Goal: Information Seeking & Learning: Understand process/instructions

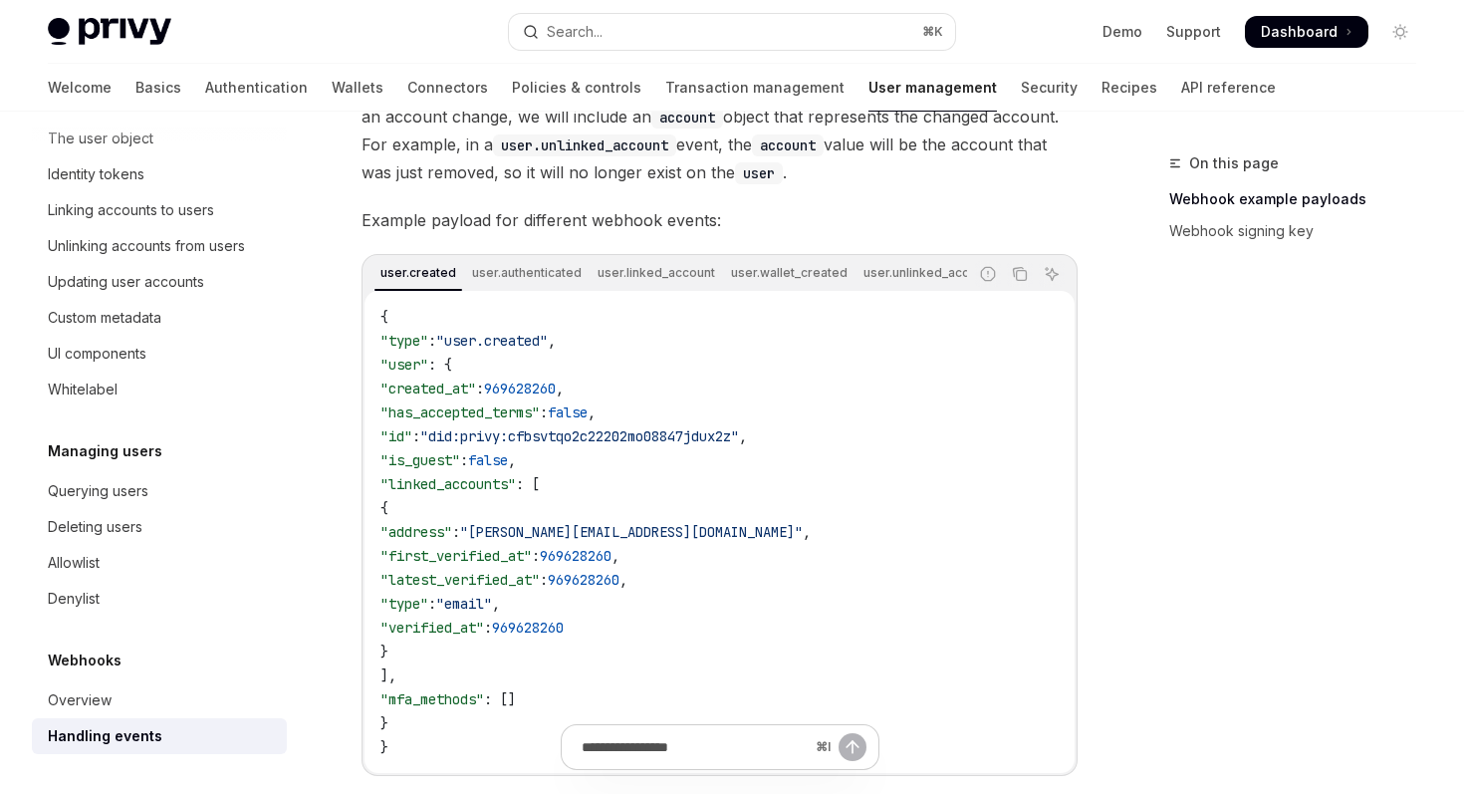
scroll to position [358, 0]
click at [460, 461] on span ""is_guest"" at bounding box center [421, 458] width 80 height 18
click at [561, 539] on span ""[PERSON_NAME][EMAIL_ADDRESS][DOMAIN_NAME]"" at bounding box center [631, 530] width 343 height 18
click at [598, 538] on span ""[PERSON_NAME][EMAIL_ADDRESS][DOMAIN_NAME]"" at bounding box center [631, 530] width 343 height 18
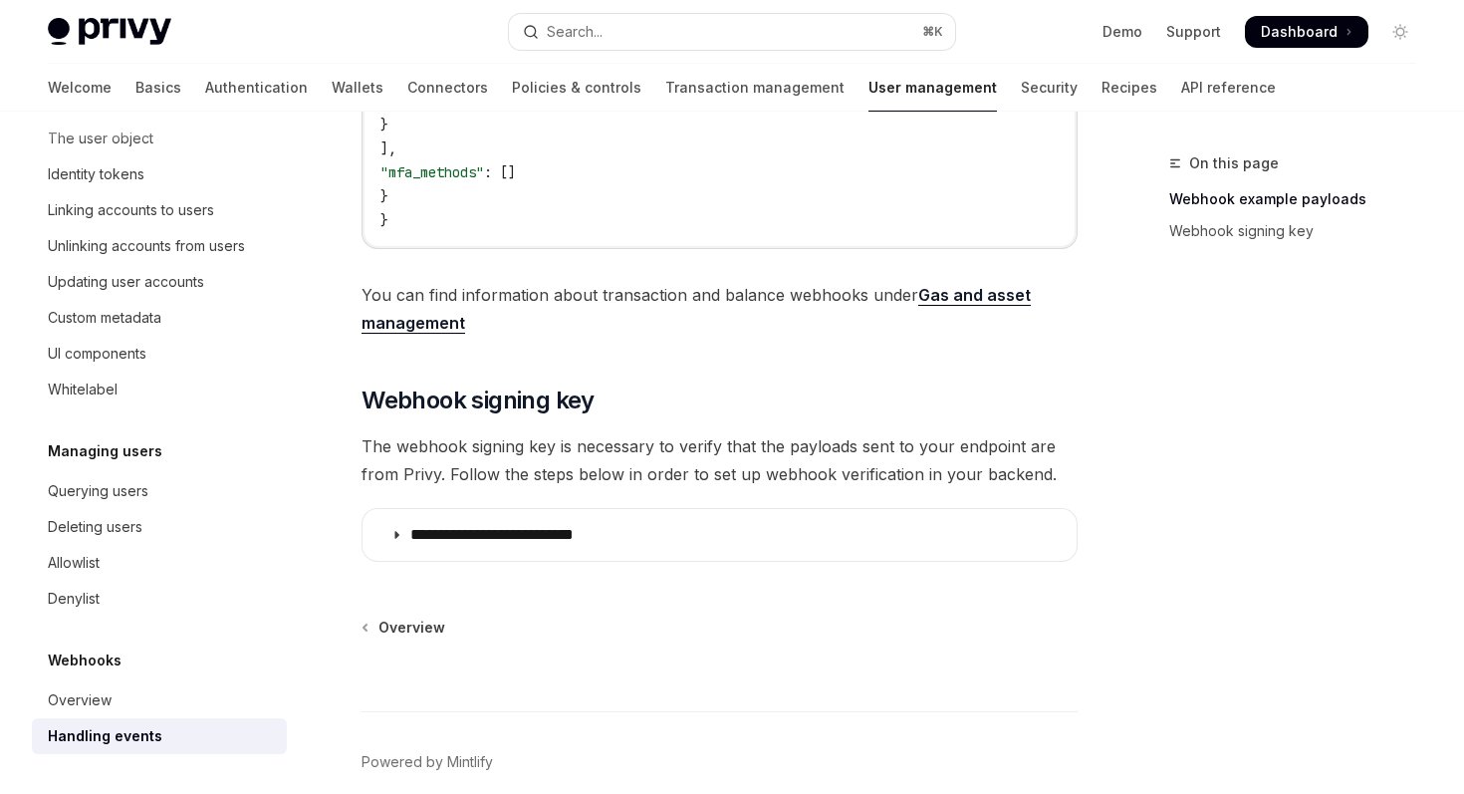
scroll to position [887, 0]
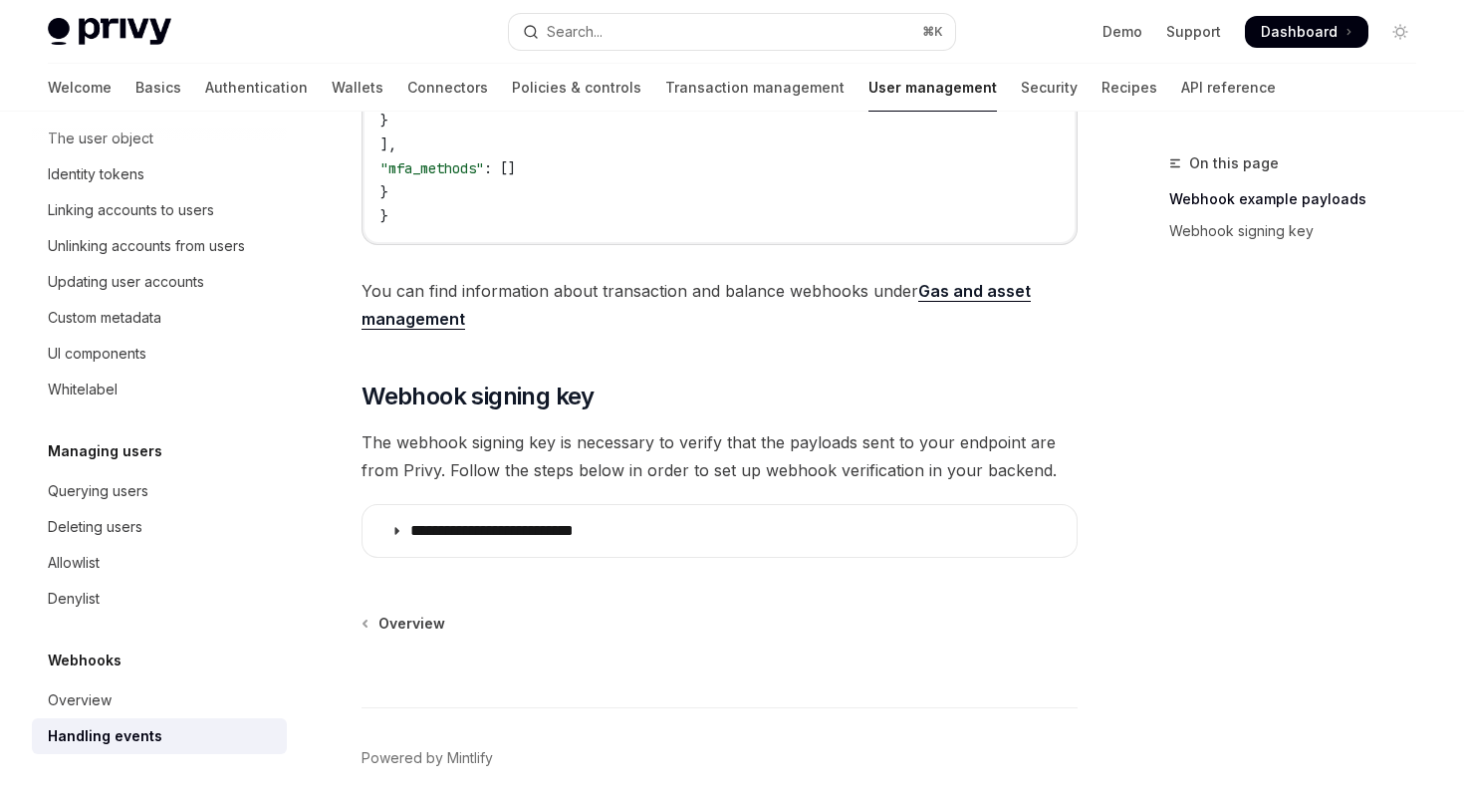
click at [422, 330] on link "Gas and asset management" at bounding box center [696, 305] width 669 height 49
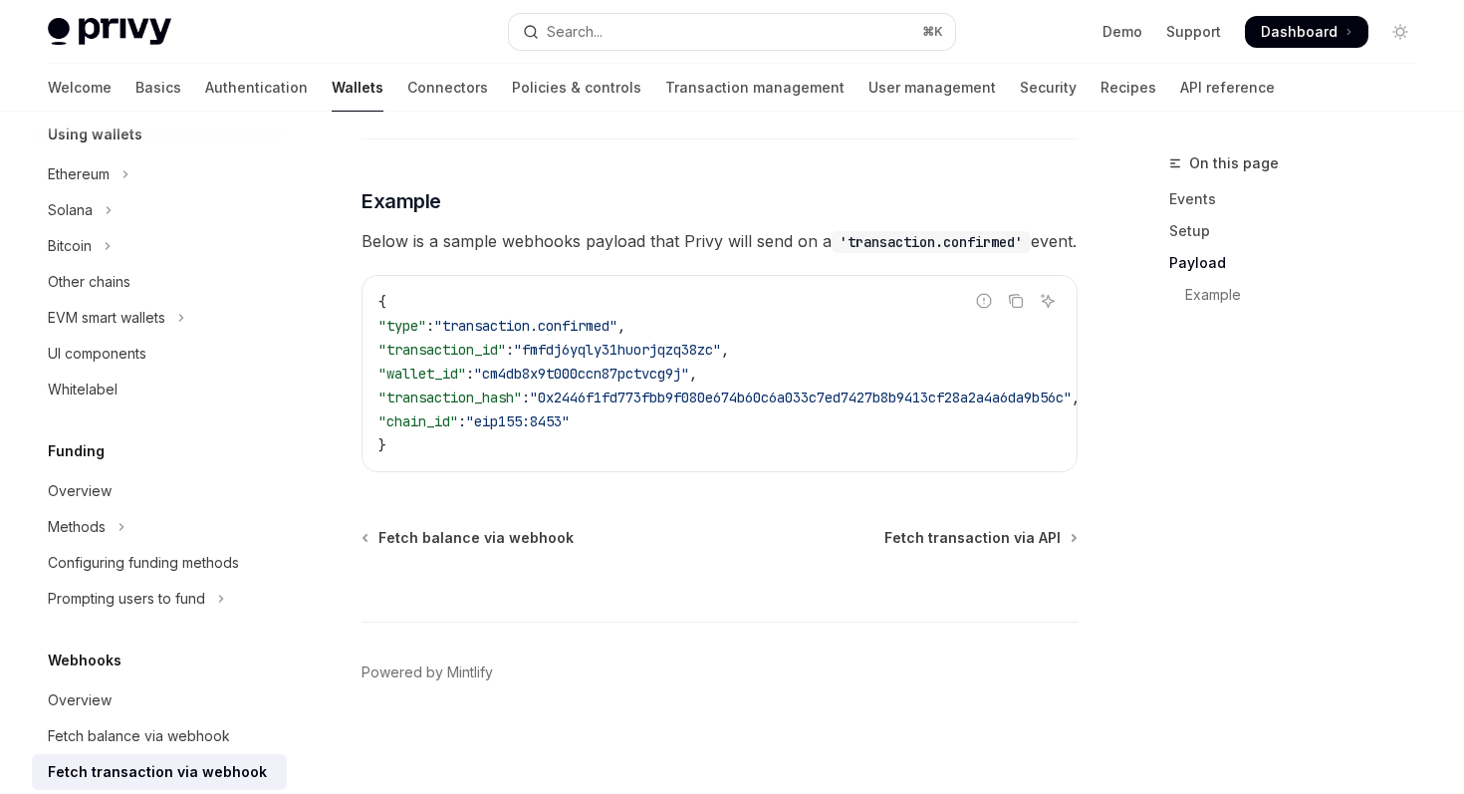
scroll to position [2207, 0]
click at [1181, 77] on link "API reference" at bounding box center [1228, 88] width 95 height 48
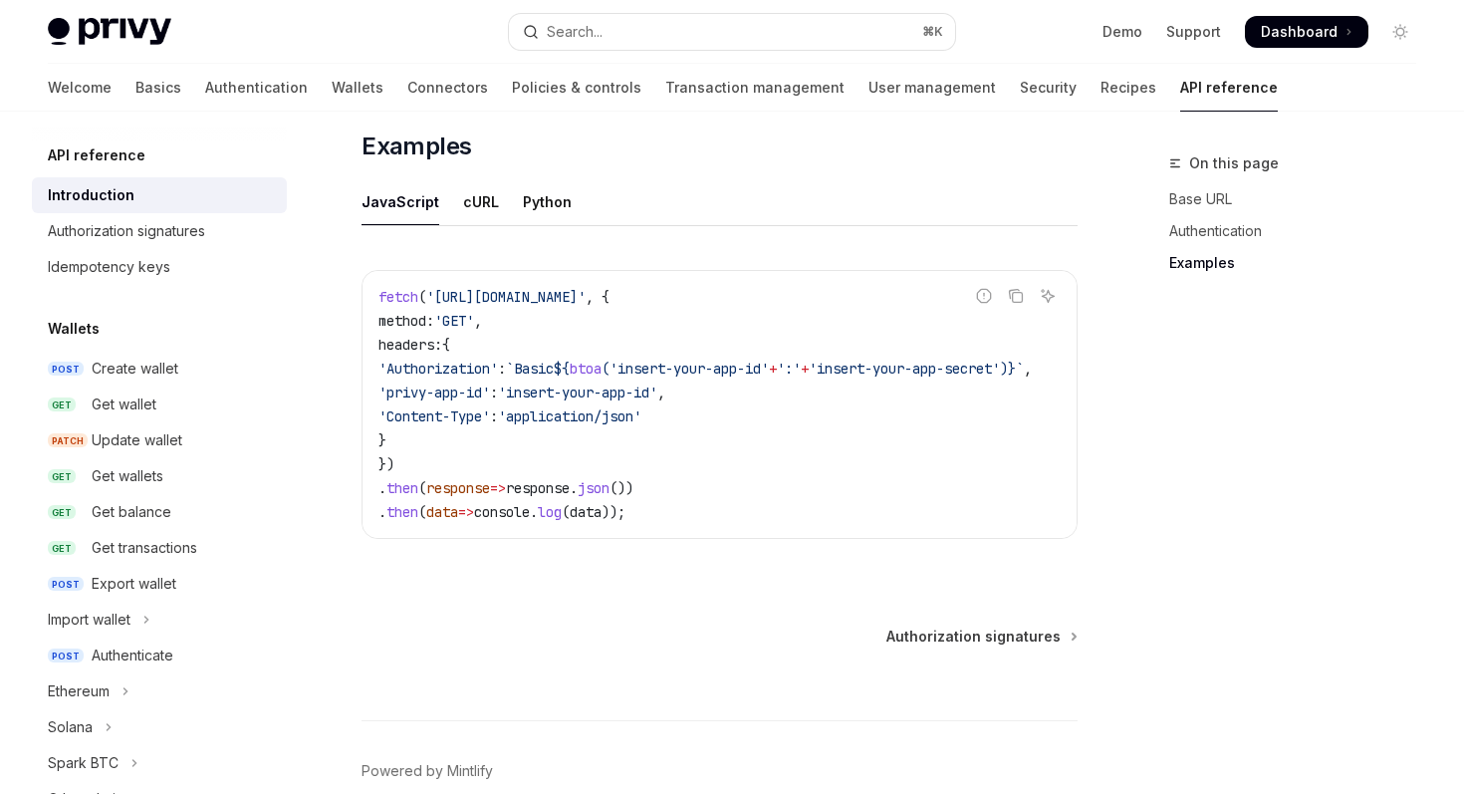
scroll to position [1237, 0]
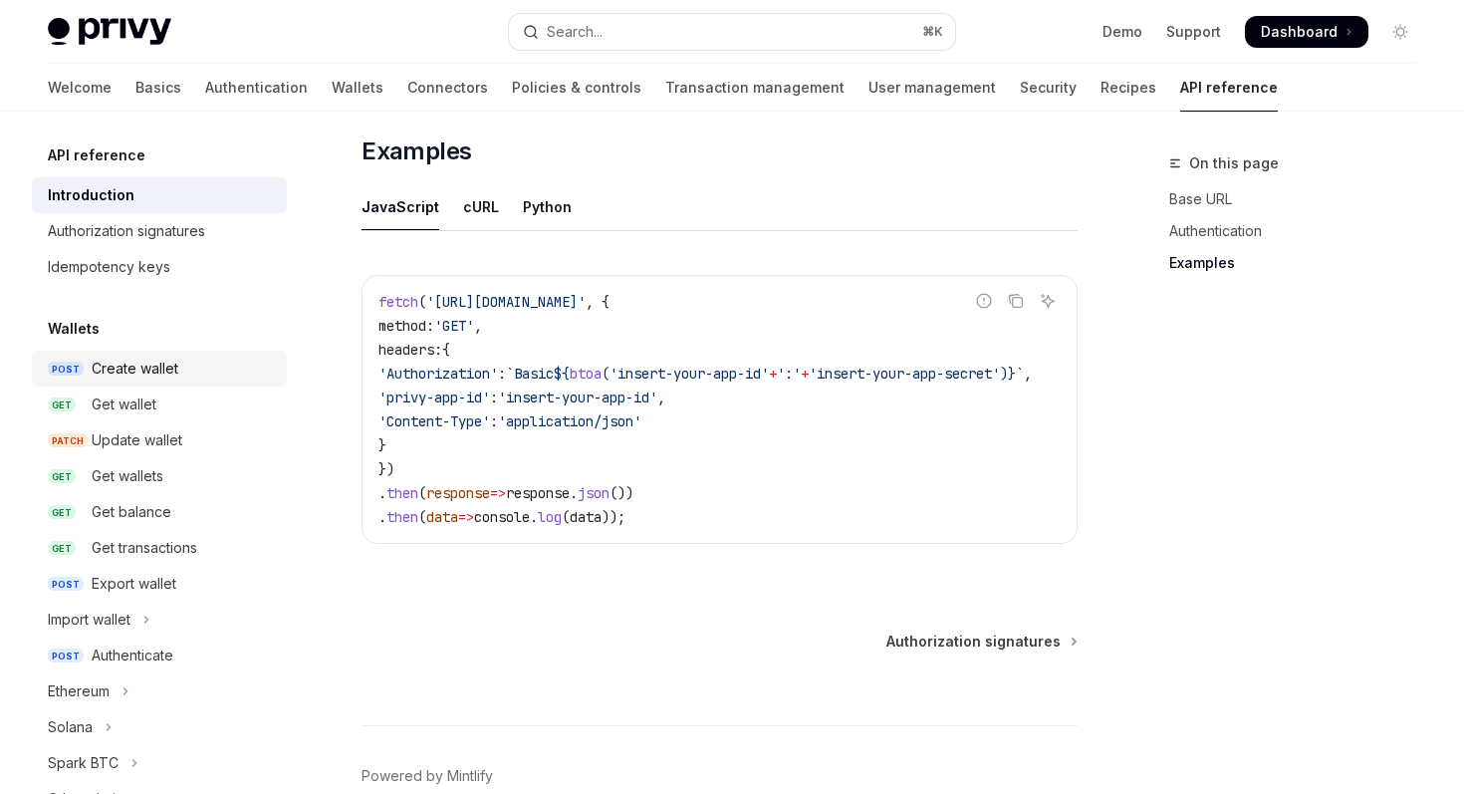
click at [142, 372] on div "Create wallet" at bounding box center [135, 369] width 87 height 24
type textarea "*"
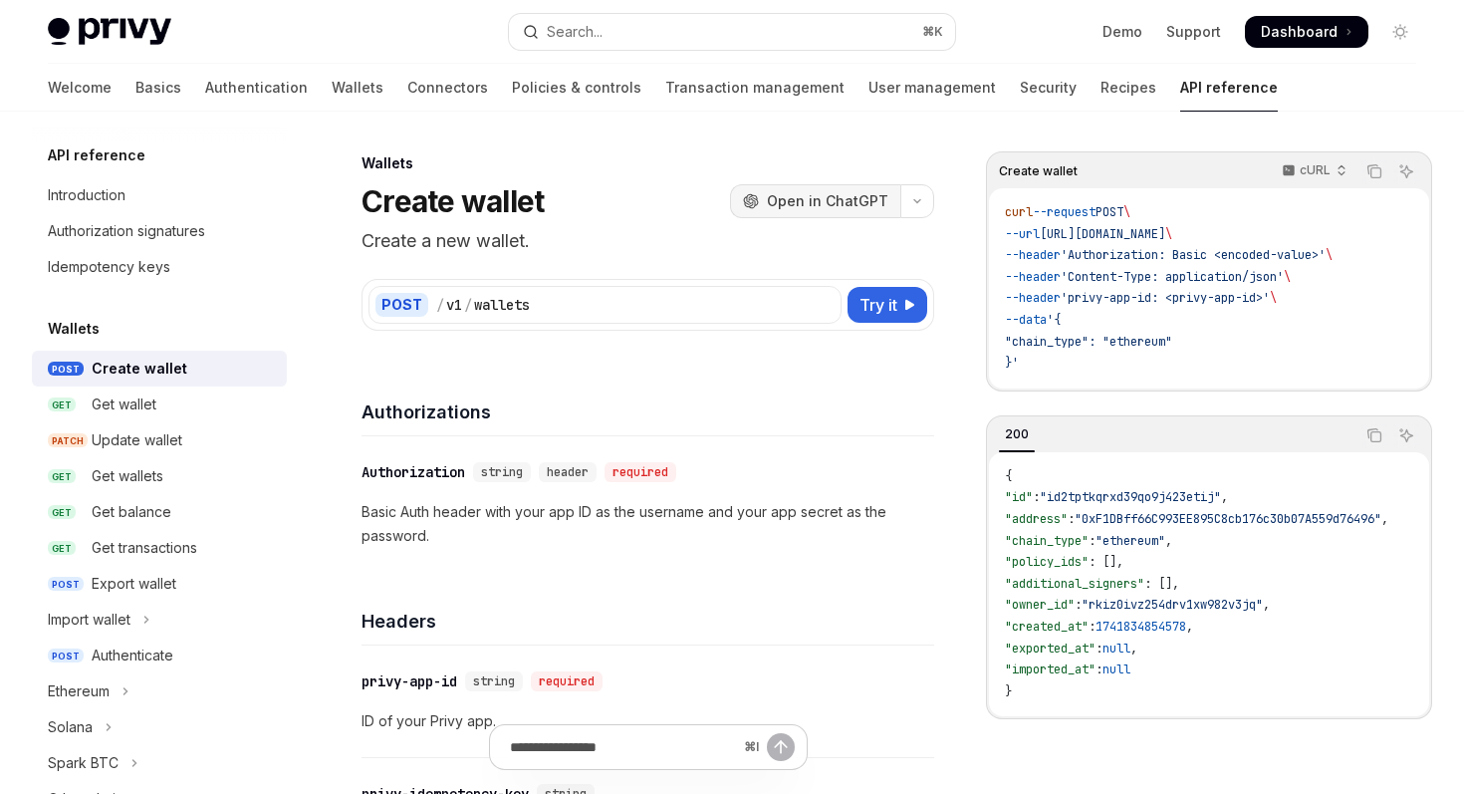
click at [838, 200] on span "Open in ChatGPT" at bounding box center [828, 201] width 122 height 20
click at [889, 295] on span "Try it" at bounding box center [879, 305] width 38 height 24
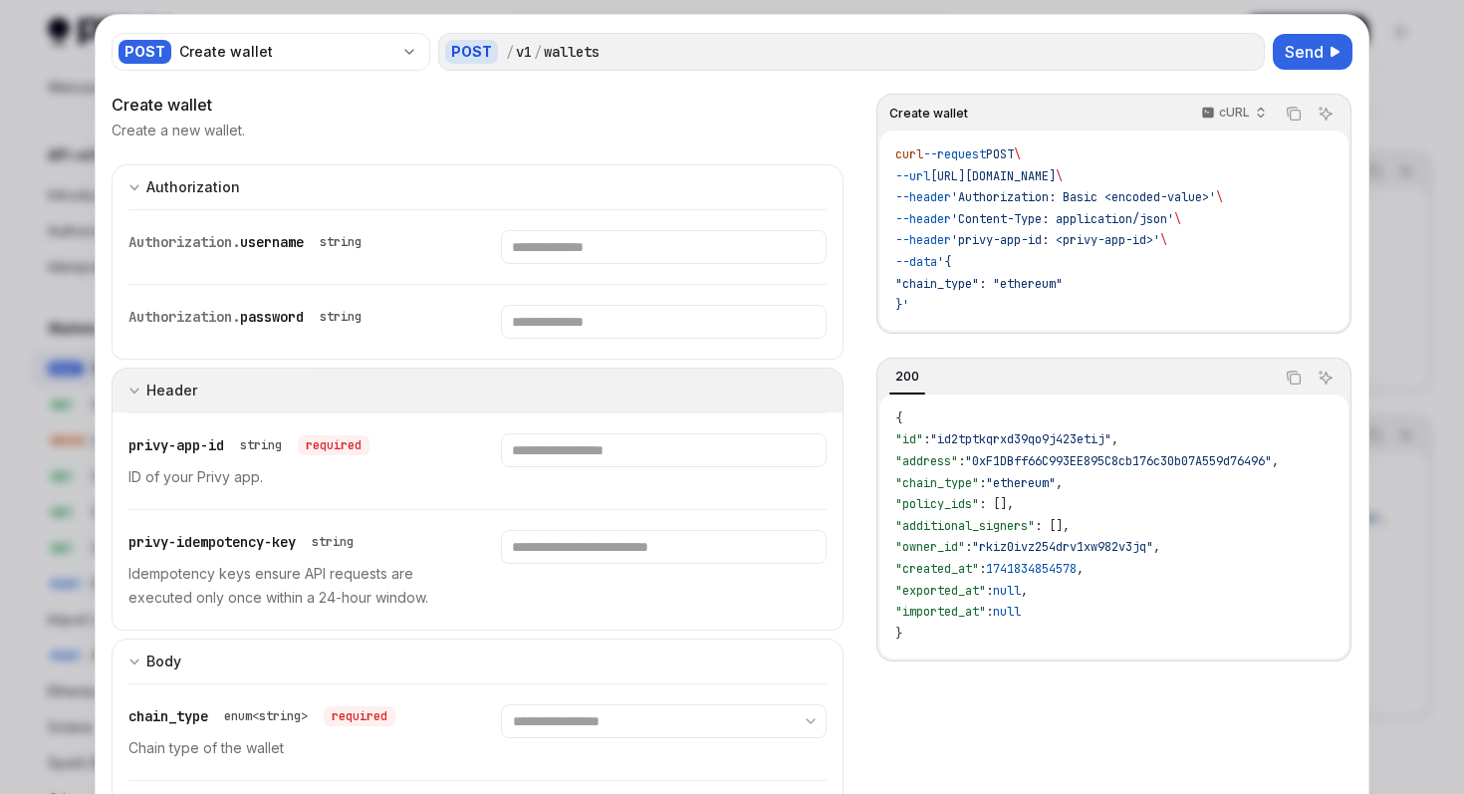
scroll to position [30, 0]
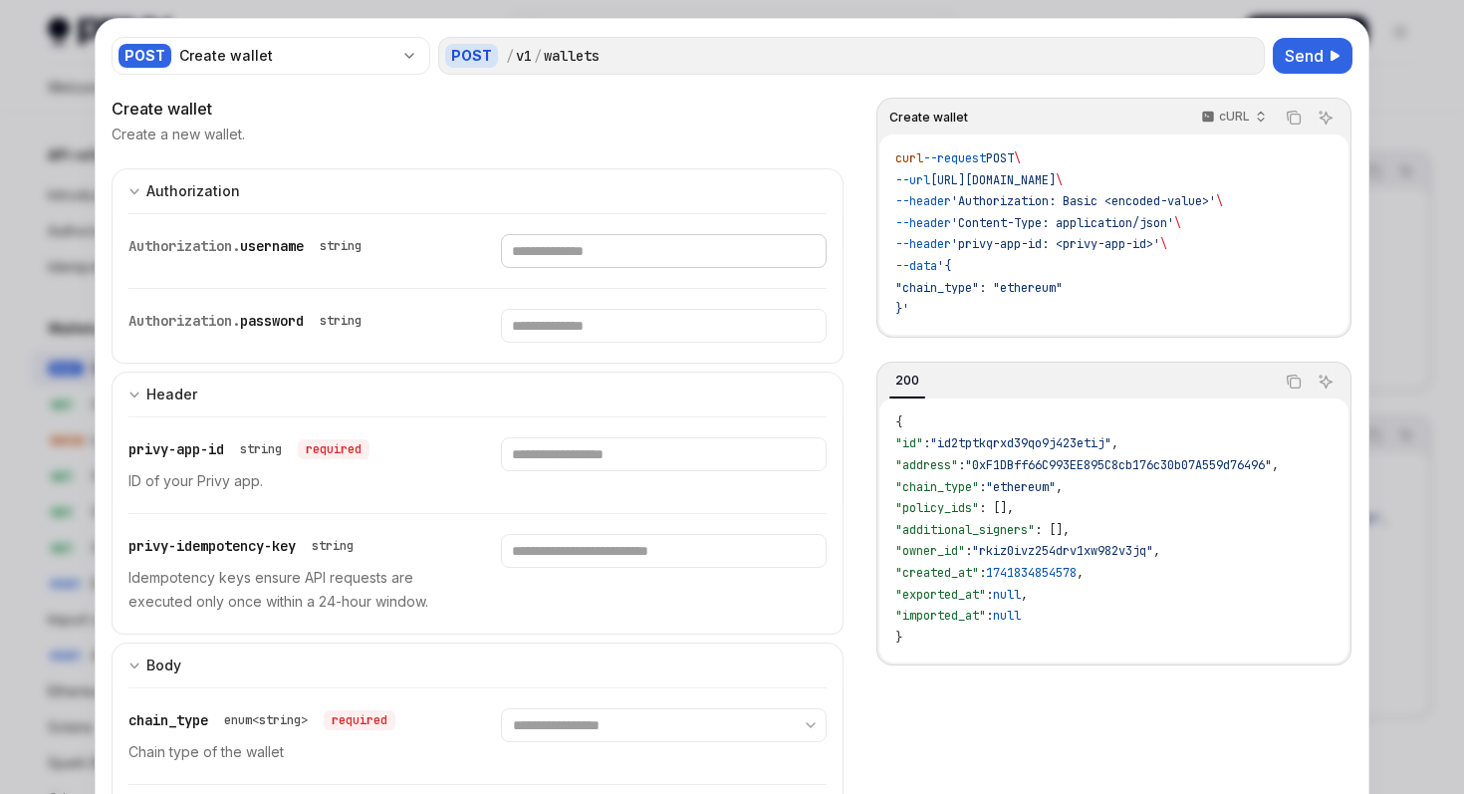
click at [585, 247] on input "Enter username" at bounding box center [663, 251] width 325 height 34
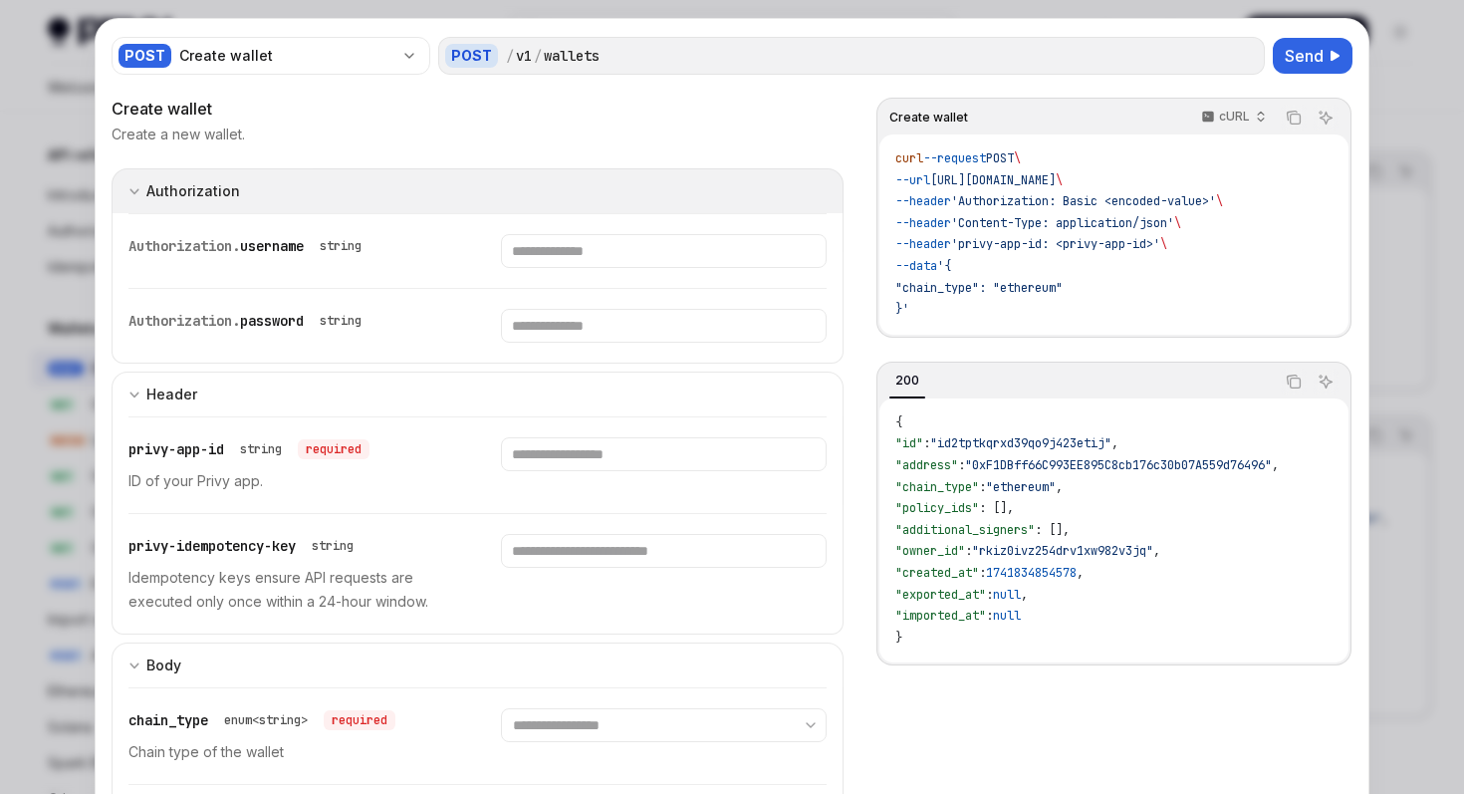
click at [301, 182] on button "Authorization appSecretAuth" at bounding box center [478, 190] width 732 height 45
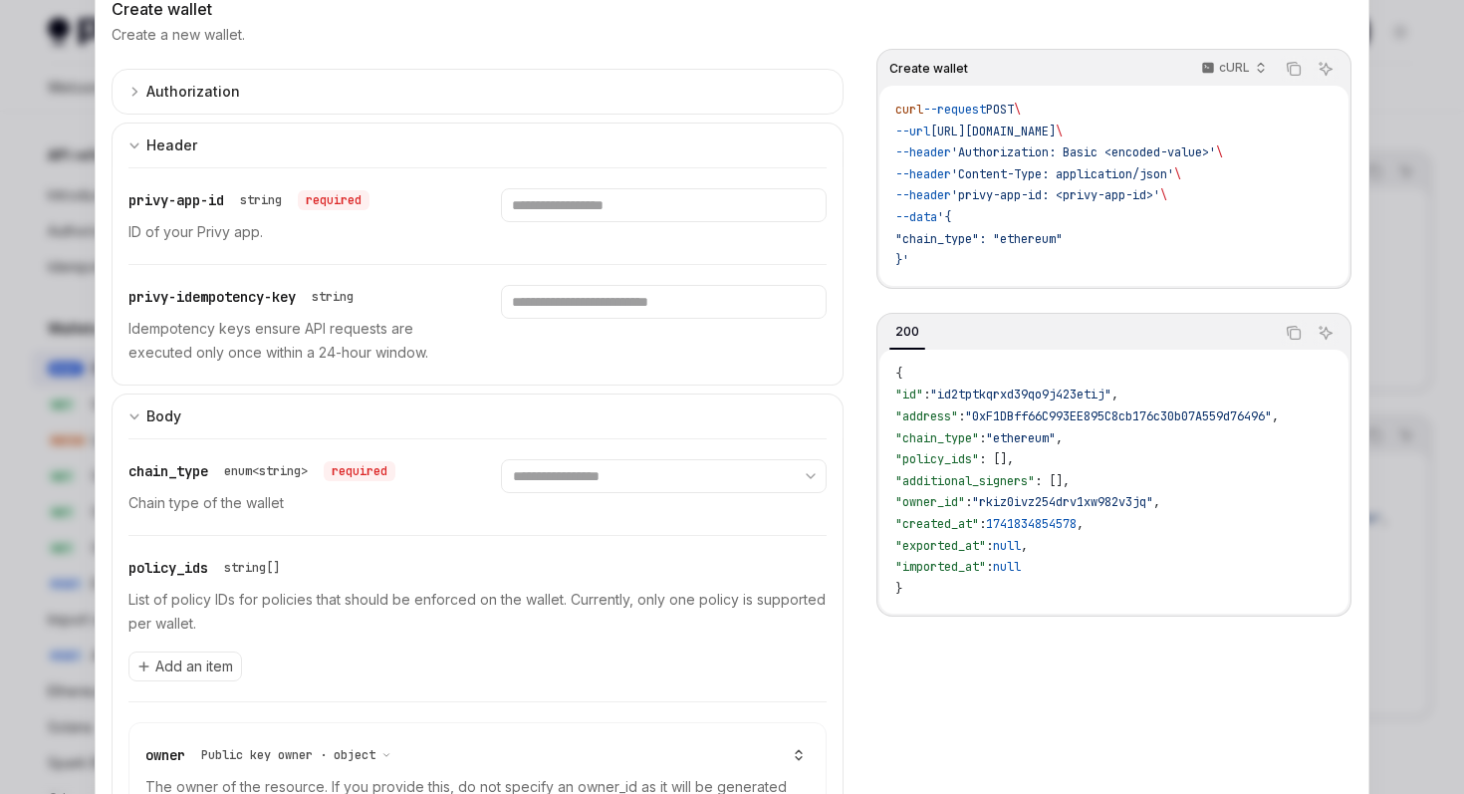
scroll to position [140, 0]
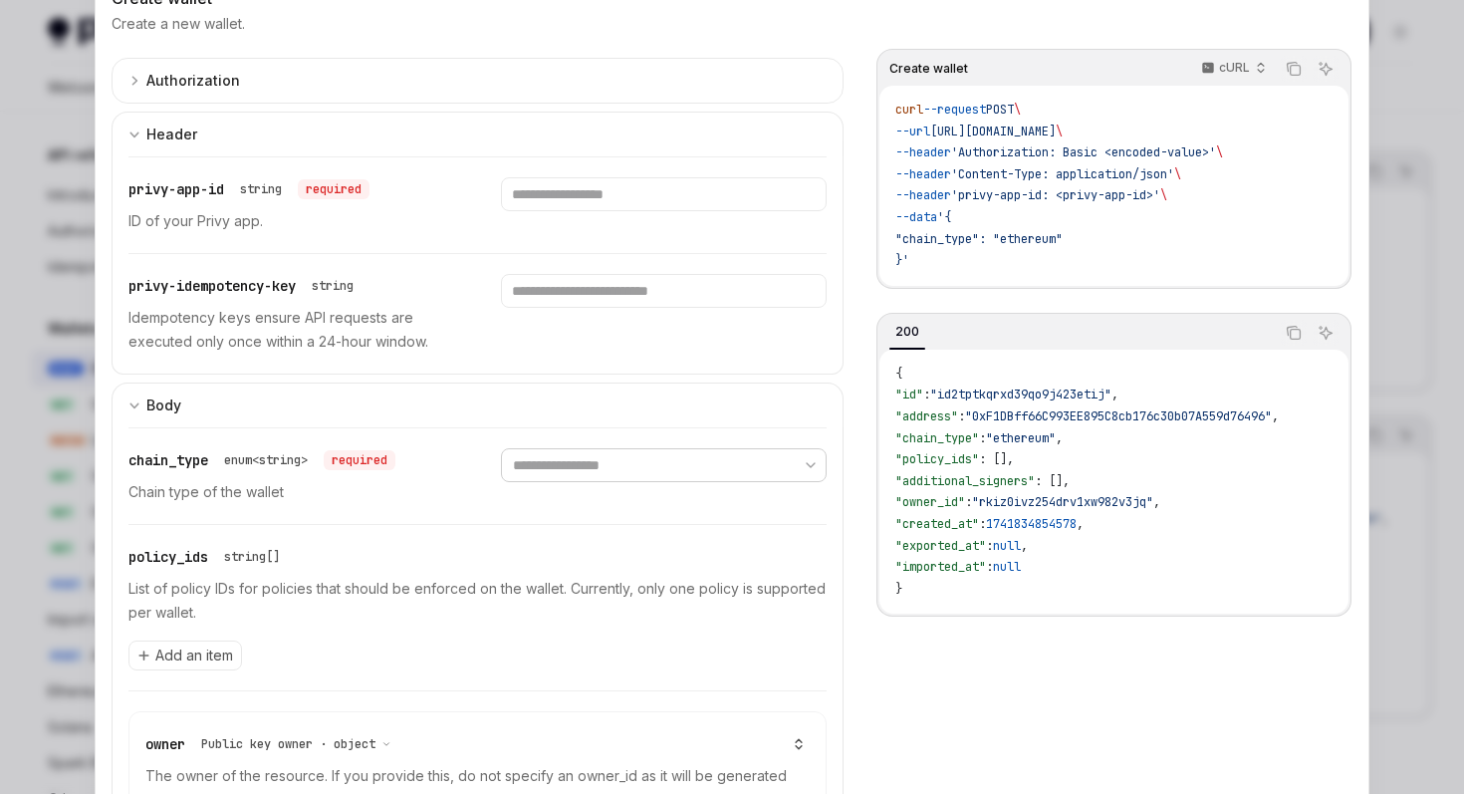
click at [665, 479] on select "**********" at bounding box center [663, 465] width 325 height 34
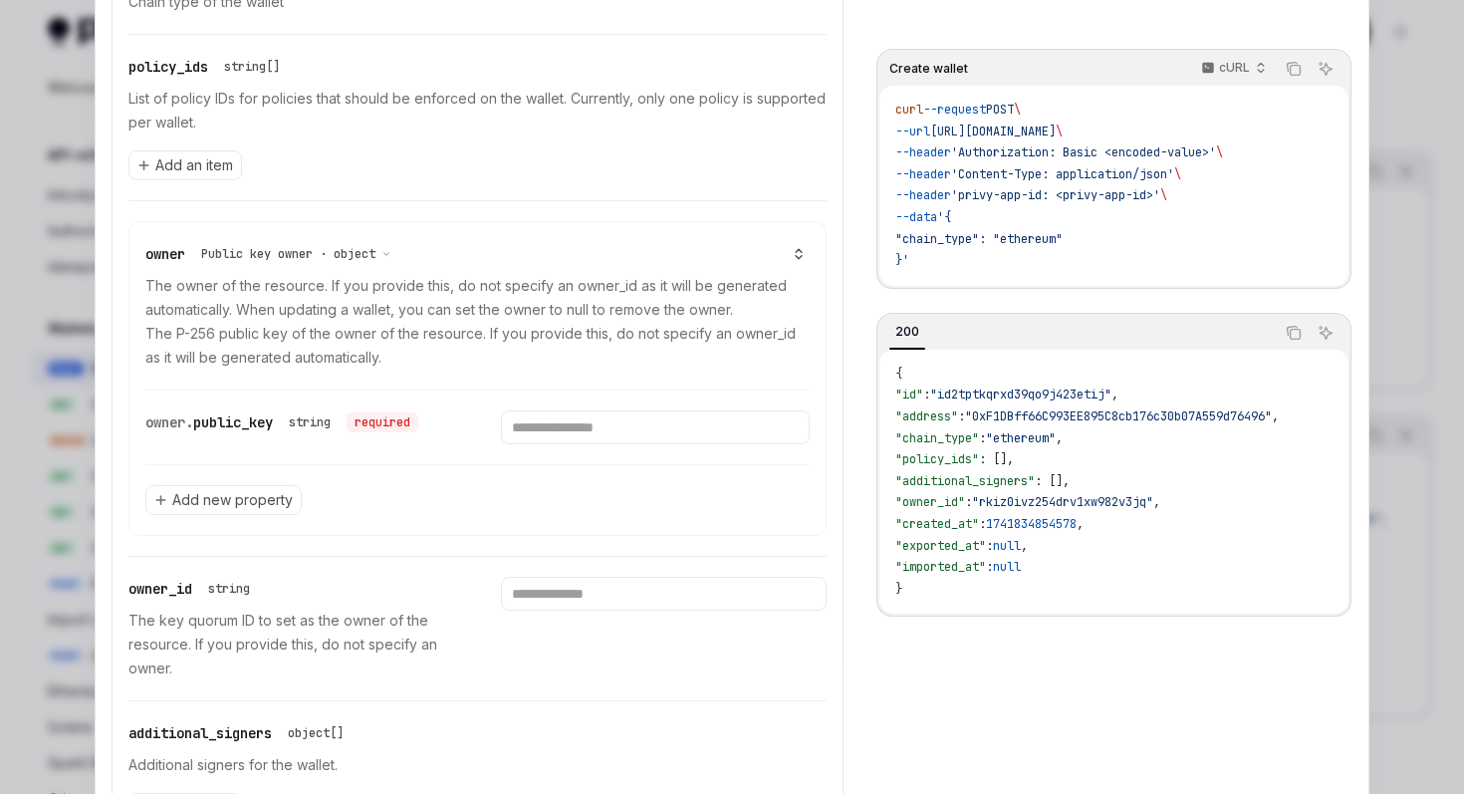
scroll to position [614, 0]
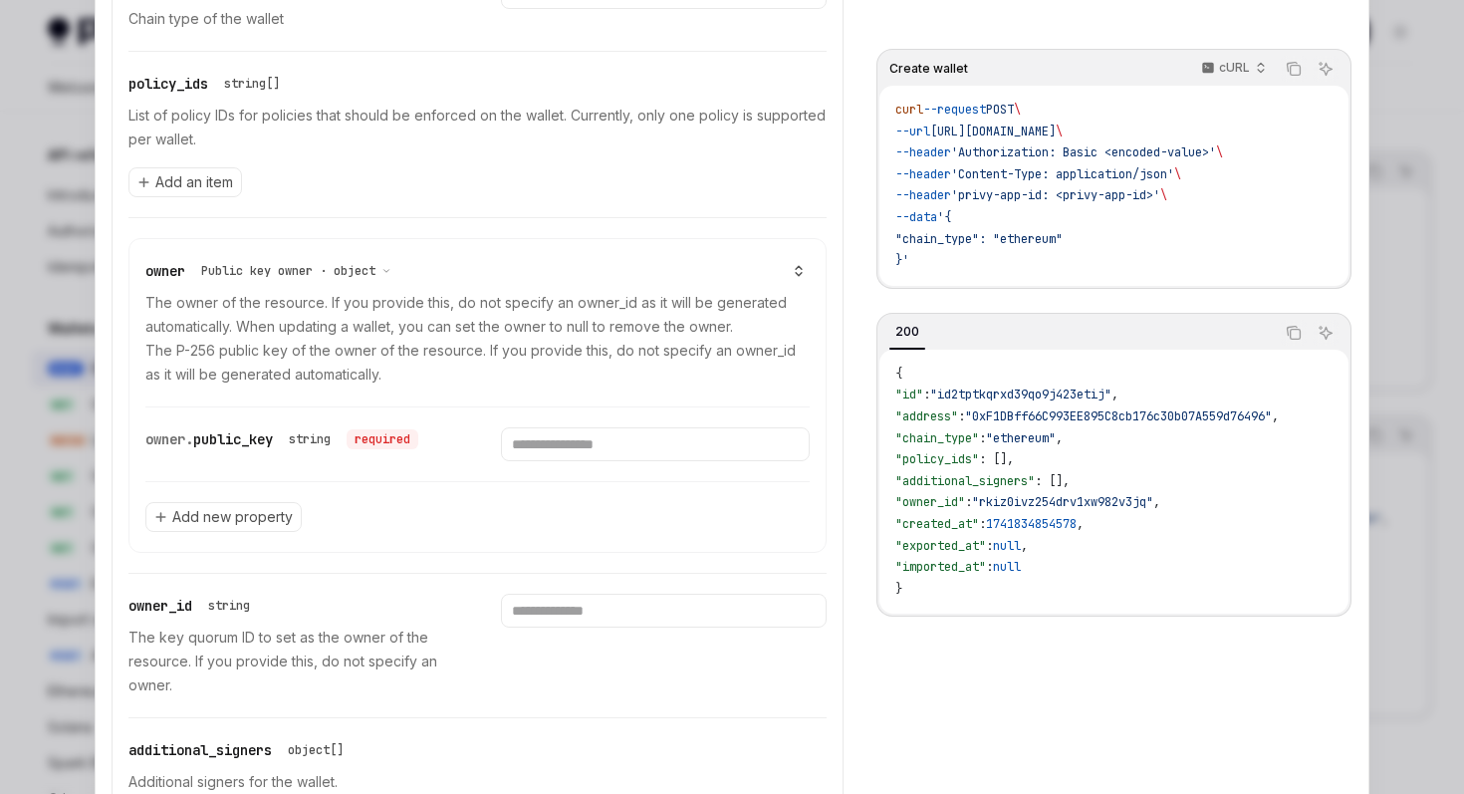
click at [405, 437] on div "required" at bounding box center [383, 439] width 72 height 20
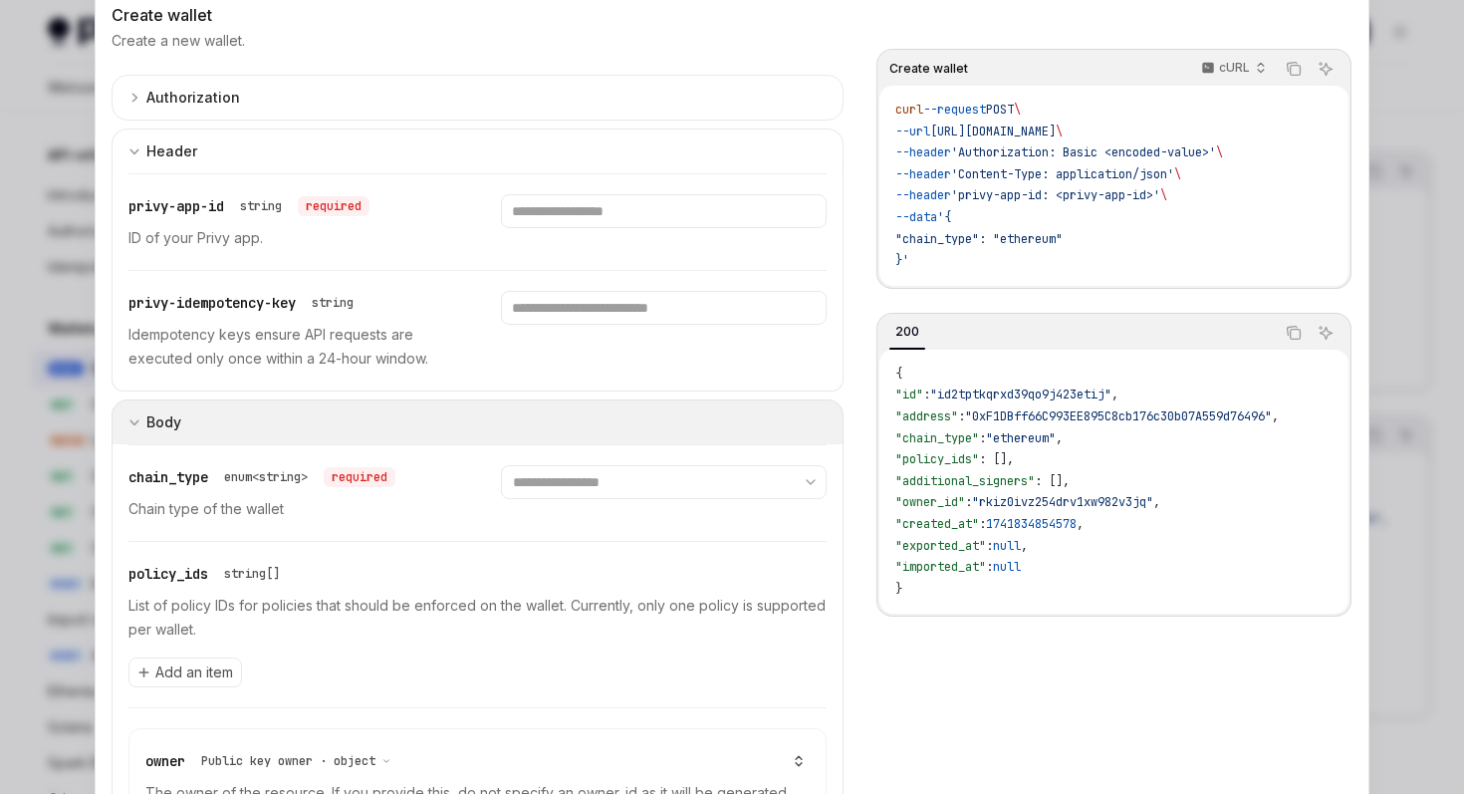
scroll to position [0, 0]
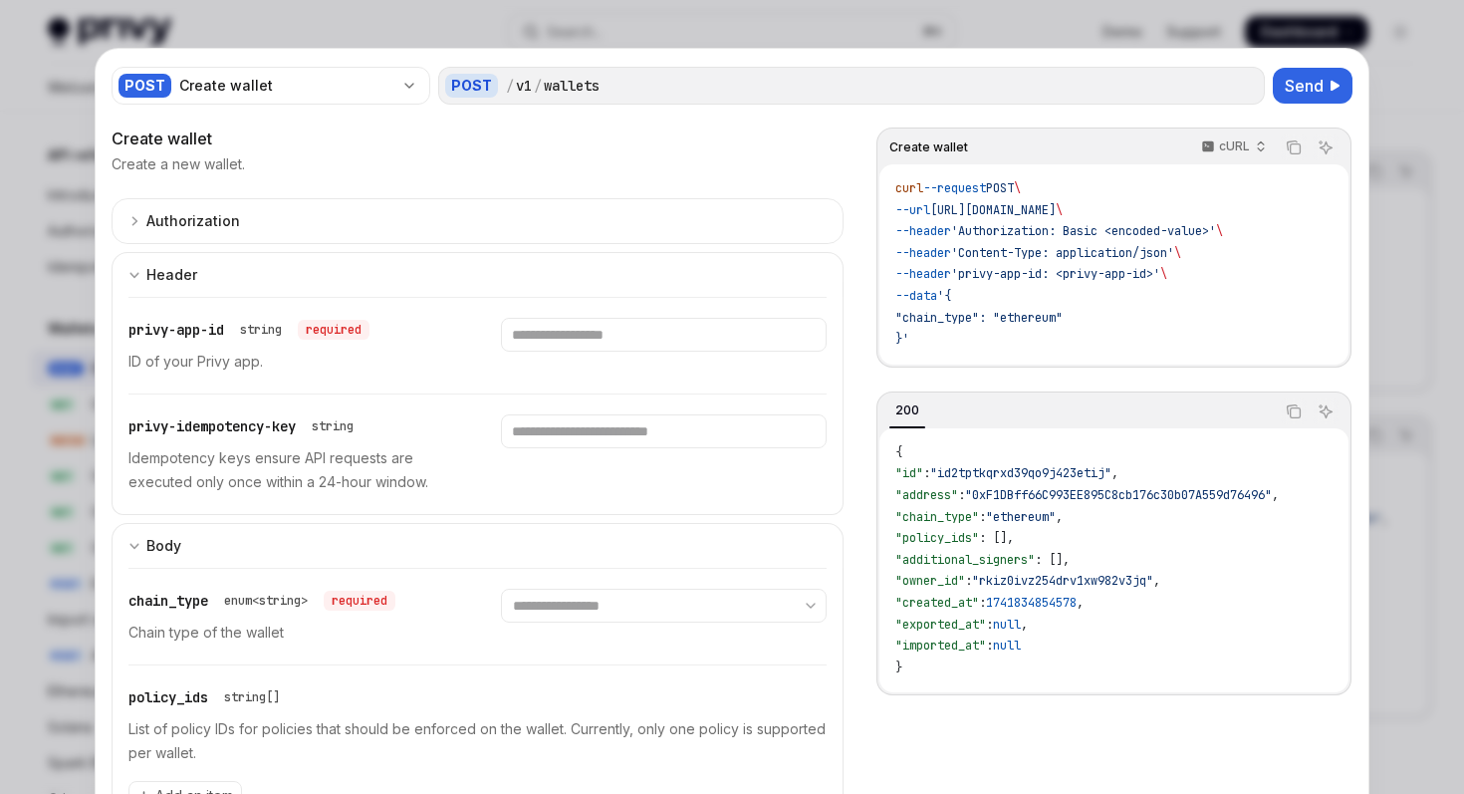
click at [34, 140] on div at bounding box center [732, 397] width 1464 height 794
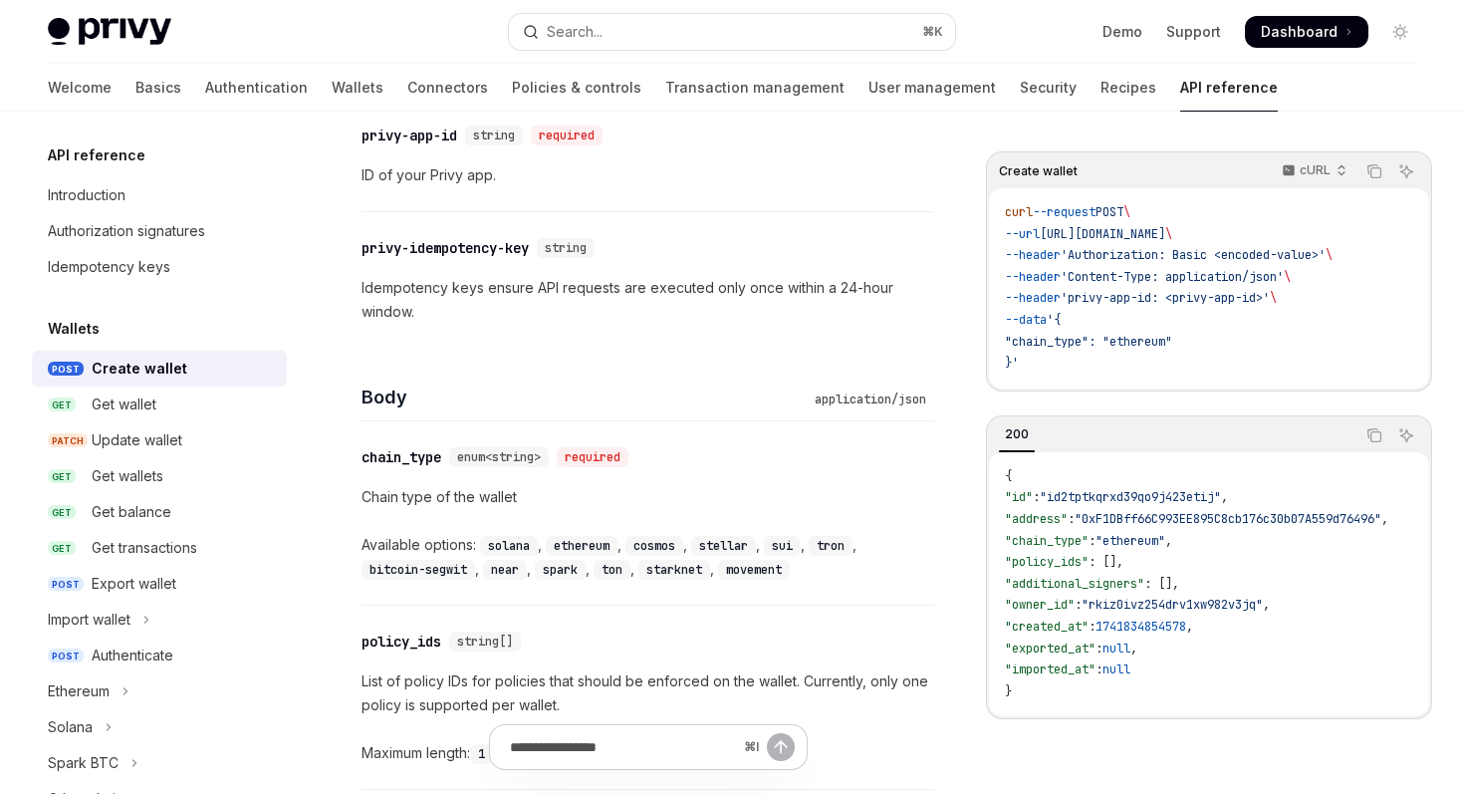
scroll to position [547, 0]
click at [164, 411] on div "Get wallet" at bounding box center [183, 405] width 183 height 24
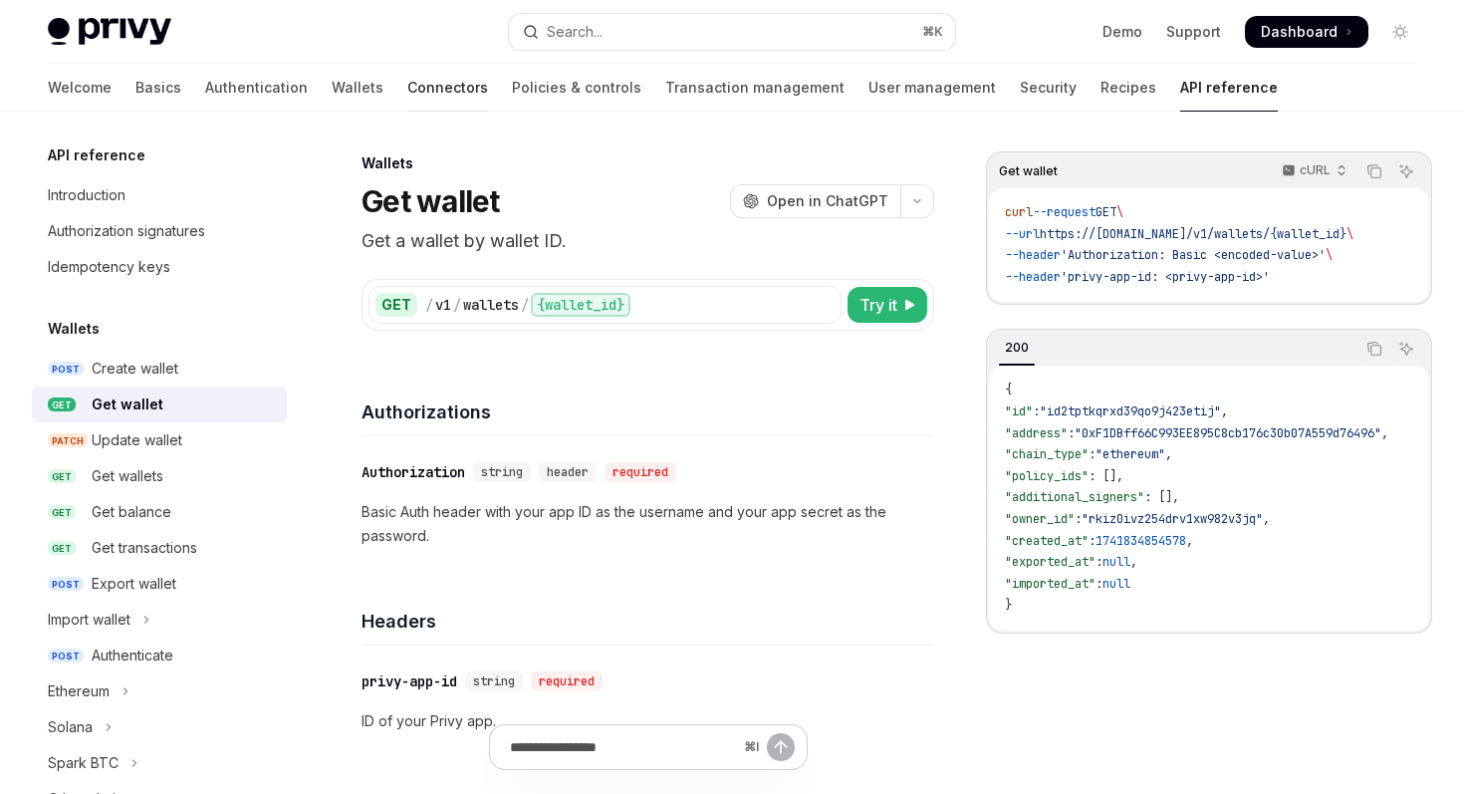
click at [407, 86] on link "Connectors" at bounding box center [447, 88] width 81 height 48
type textarea "*"
